Goal: Check status: Check status

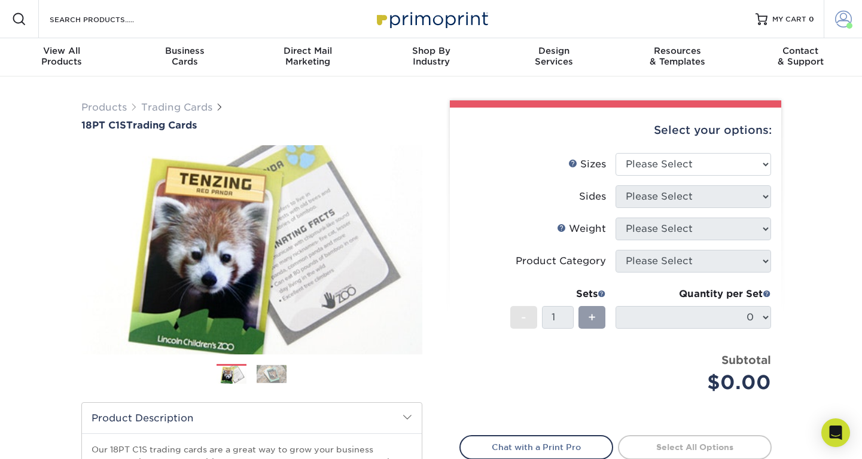
click at [843, 24] on span at bounding box center [843, 19] width 17 height 17
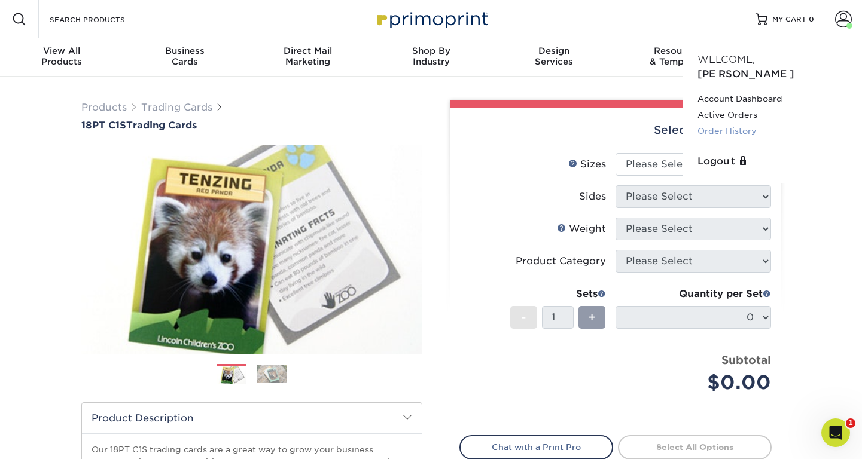
click at [739, 123] on link "Order History" at bounding box center [772, 131] width 150 height 16
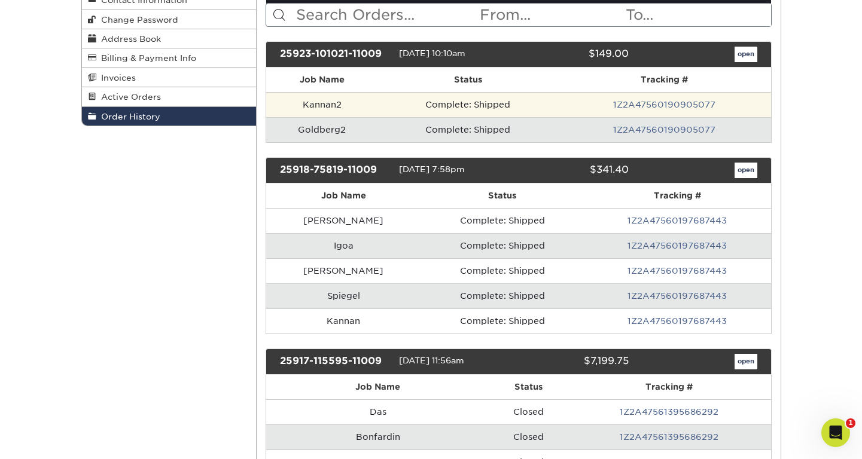
scroll to position [174, 0]
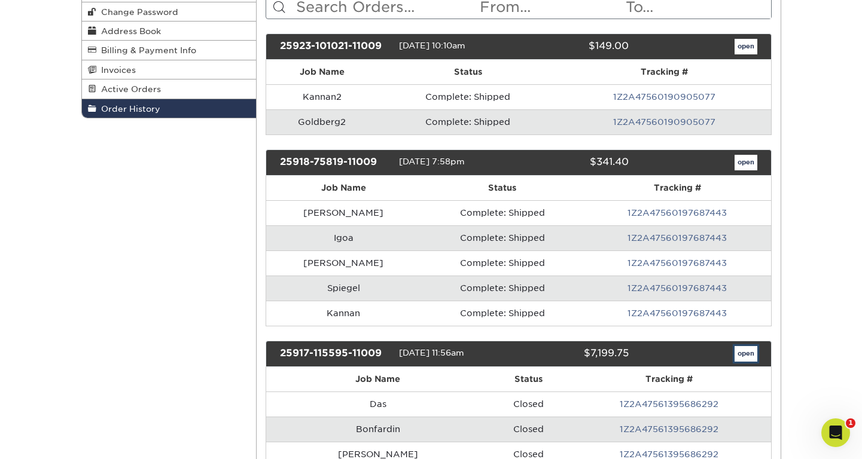
click at [752, 355] on link "open" at bounding box center [746, 354] width 23 height 16
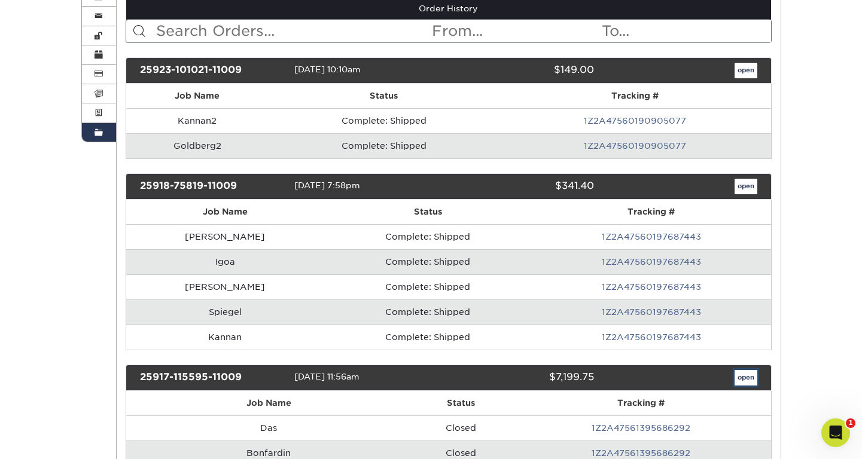
scroll to position [96, 0]
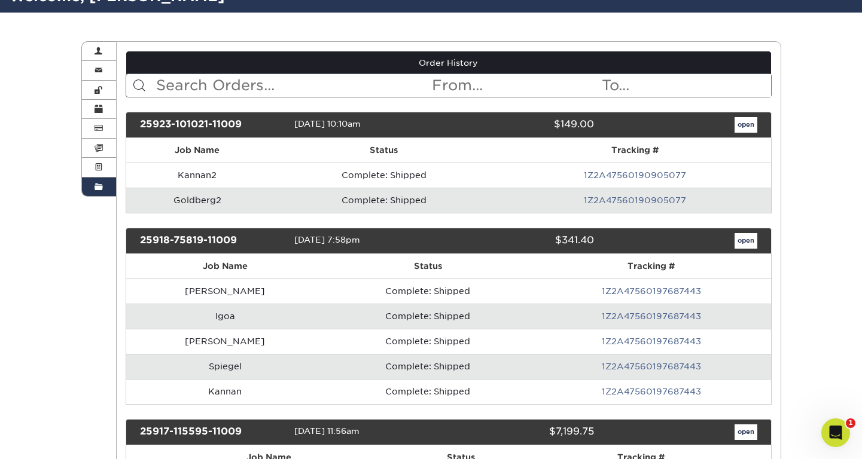
click at [224, 432] on div "25917-115595-11009" at bounding box center [212, 433] width 163 height 16
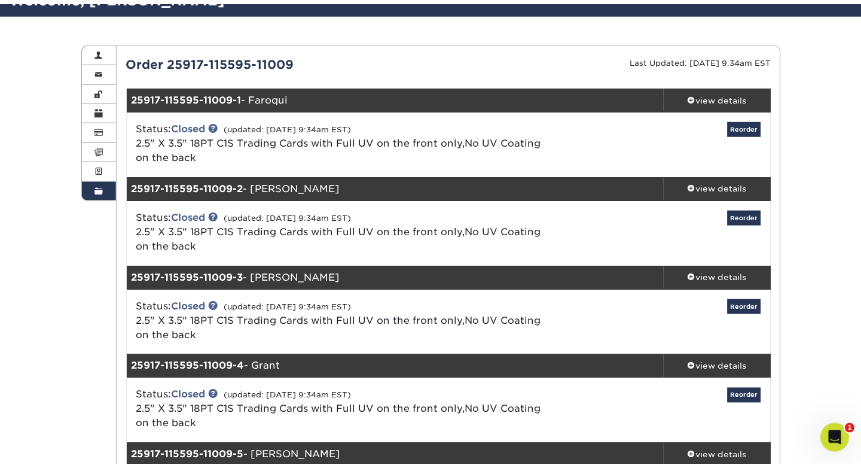
scroll to position [0, 0]
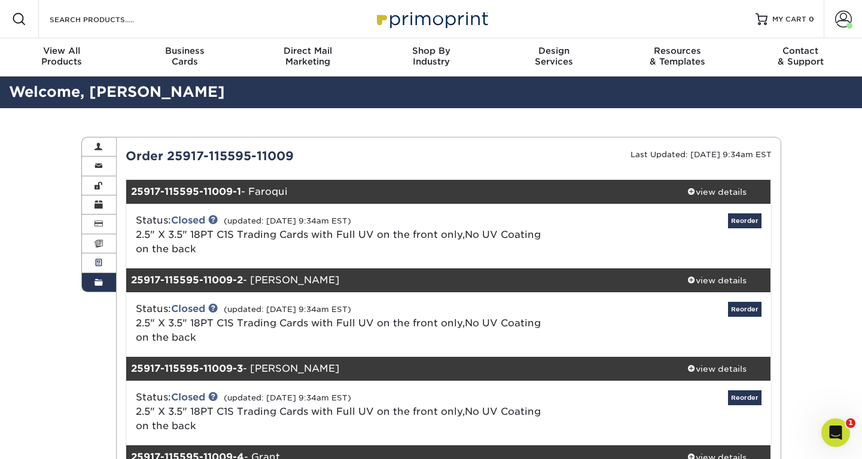
click at [97, 264] on span at bounding box center [99, 263] width 8 height 10
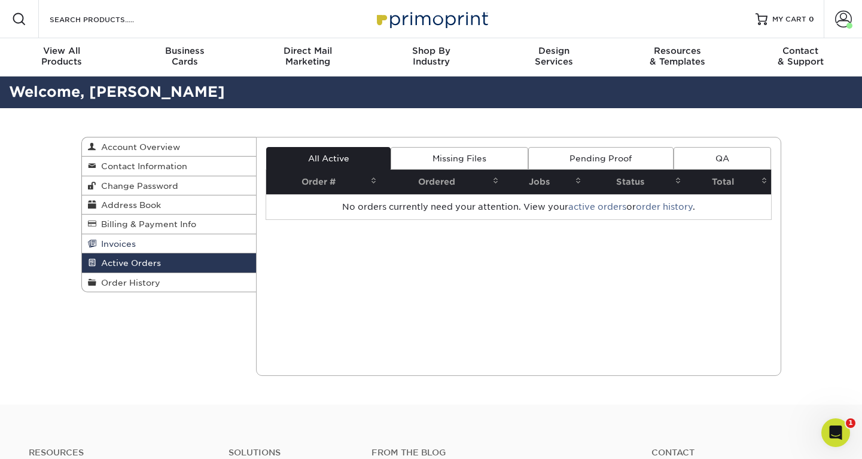
click at [165, 246] on link "Invoices" at bounding box center [169, 243] width 175 height 19
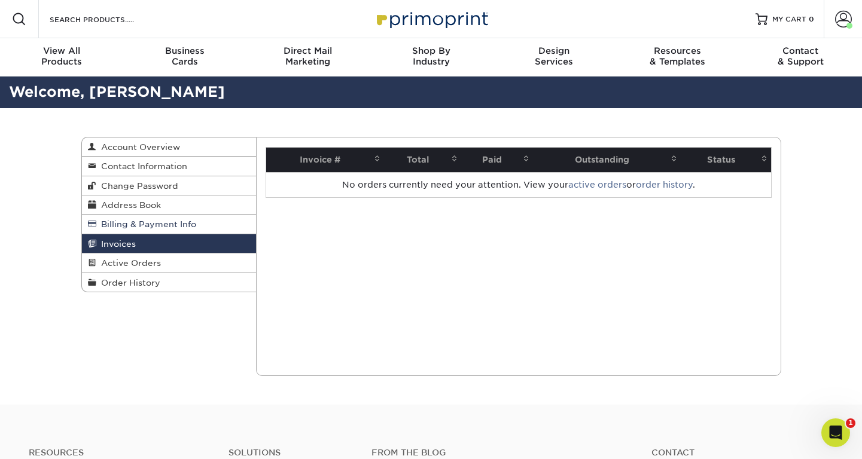
click at [174, 224] on span "Billing & Payment Info" at bounding box center [146, 225] width 100 height 10
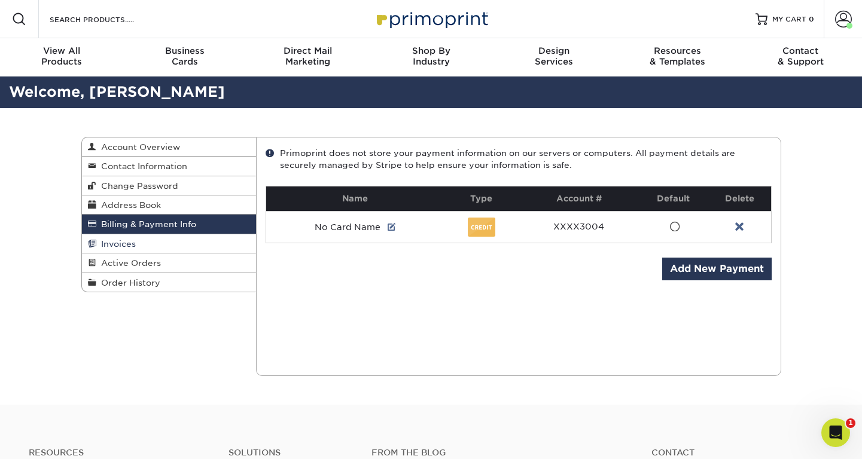
click at [172, 246] on link "Invoices" at bounding box center [169, 243] width 175 height 19
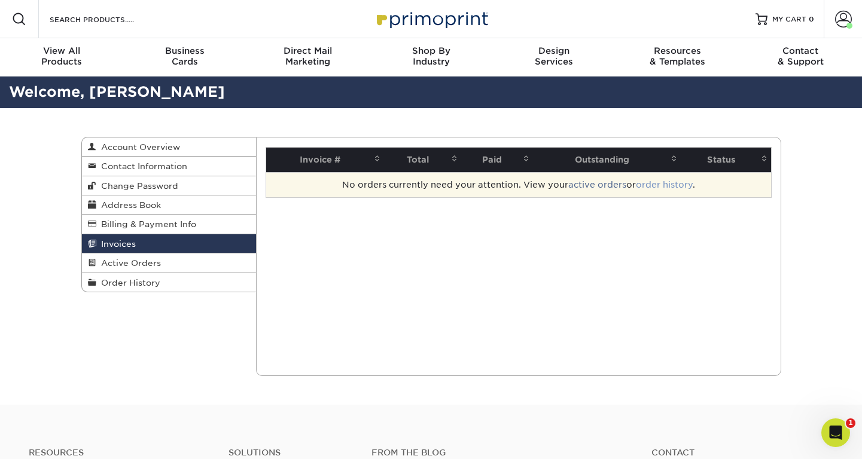
click at [665, 182] on link "order history" at bounding box center [664, 185] width 57 height 10
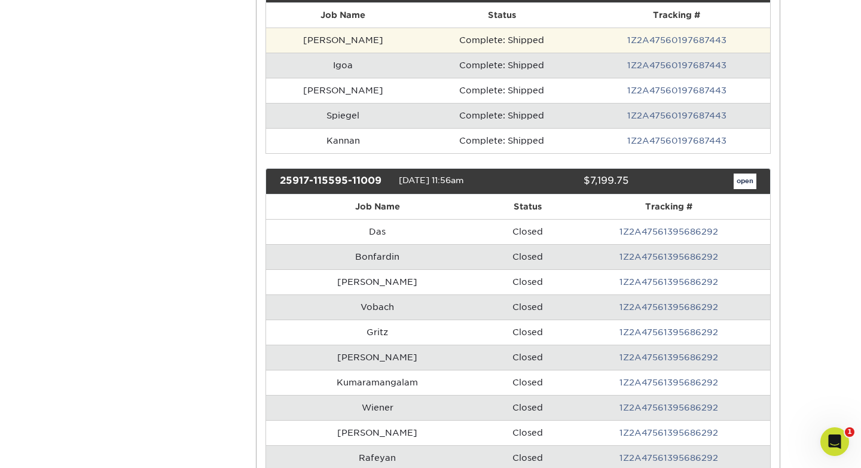
scroll to position [343, 0]
